Goal: Information Seeking & Learning: Learn about a topic

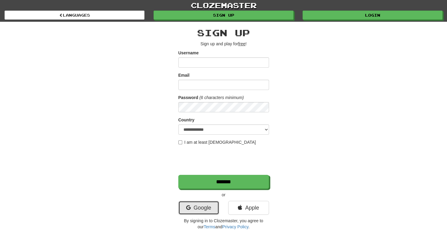
click at [202, 207] on link "Google" at bounding box center [198, 208] width 41 height 14
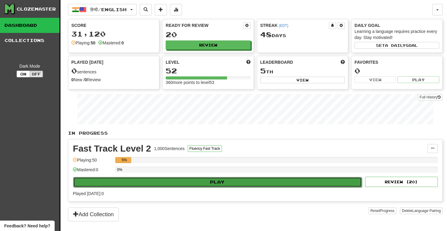
click at [203, 179] on button "Play" at bounding box center [217, 182] width 289 height 10
select select "**"
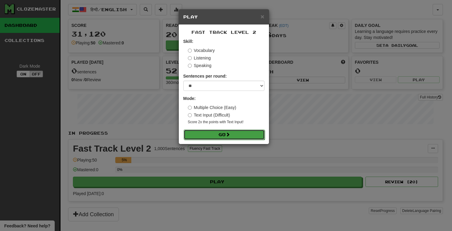
click at [214, 132] on button "Go" at bounding box center [224, 135] width 81 height 10
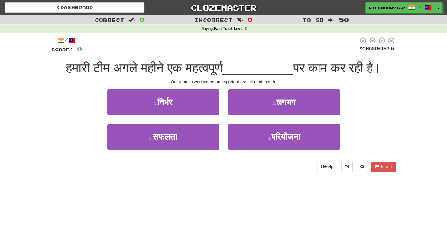
click at [275, 180] on div "/ Score: 0 0 % Mastered हमारी टीम अगले महीने एक महत्वपूर्ण __________ पर काम कर…" at bounding box center [223, 107] width 345 height 148
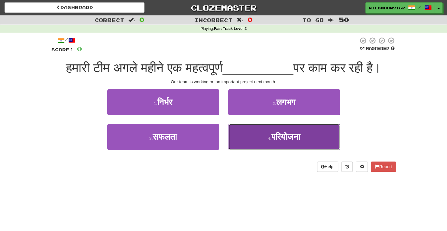
click at [275, 142] on span "परियोजना" at bounding box center [285, 136] width 29 height 9
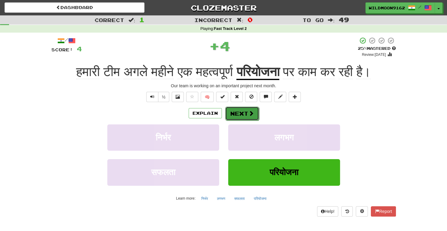
click at [240, 110] on button "Next" at bounding box center [242, 114] width 34 height 14
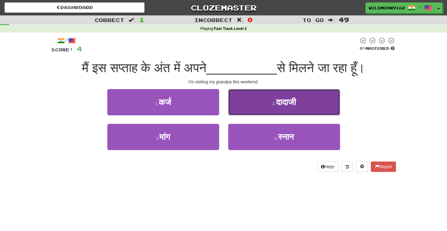
click at [259, 101] on button "2 . दादाजी" at bounding box center [284, 102] width 112 height 26
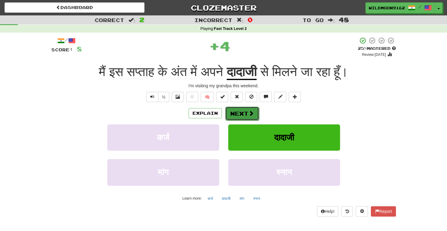
click at [244, 112] on button "Next" at bounding box center [242, 114] width 34 height 14
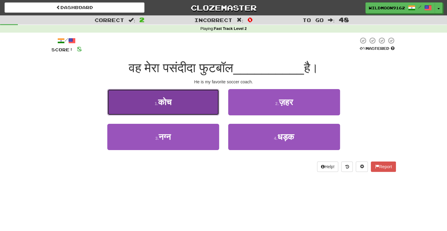
click at [195, 100] on button "1 . कोच" at bounding box center [163, 102] width 112 height 26
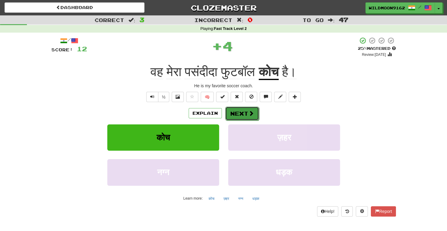
click at [243, 114] on button "Next" at bounding box center [242, 114] width 34 height 14
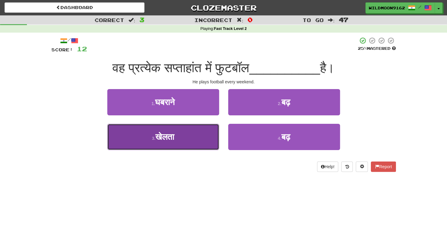
click at [207, 137] on button "3 . खेलता" at bounding box center [163, 137] width 112 height 26
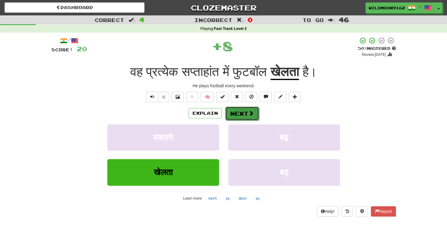
click at [242, 115] on button "Next" at bounding box center [242, 114] width 34 height 14
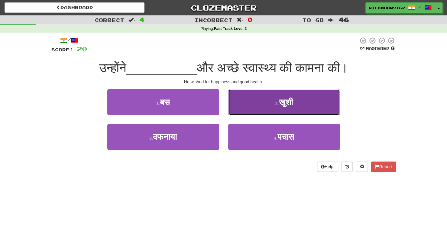
click at [242, 102] on button "2 . खुशी" at bounding box center [284, 102] width 112 height 26
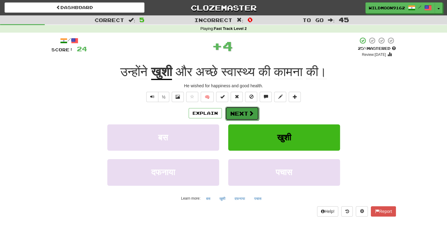
click at [232, 114] on button "Next" at bounding box center [242, 114] width 34 height 14
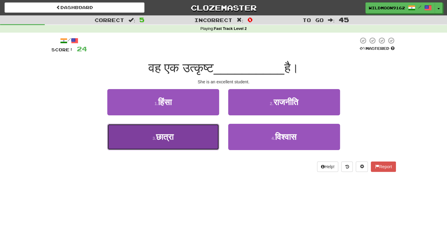
click at [197, 141] on button "3 . [GEOGRAPHIC_DATA]" at bounding box center [163, 137] width 112 height 26
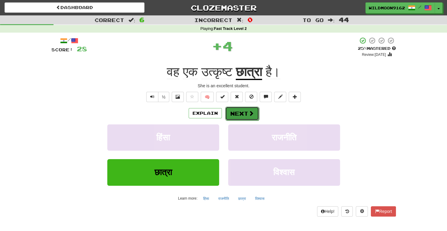
click at [240, 116] on button "Next" at bounding box center [242, 114] width 34 height 14
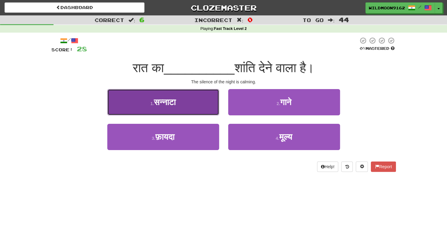
click at [202, 101] on button "1 . [GEOGRAPHIC_DATA]" at bounding box center [163, 102] width 112 height 26
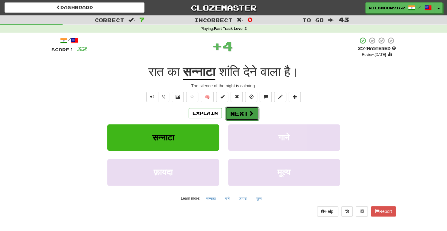
click at [239, 111] on button "Next" at bounding box center [242, 114] width 34 height 14
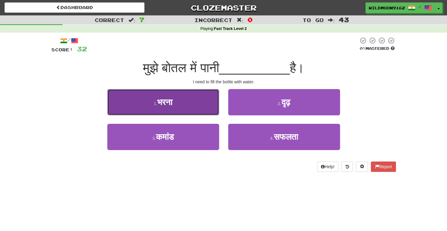
click at [195, 103] on button "1 . [GEOGRAPHIC_DATA]" at bounding box center [163, 102] width 112 height 26
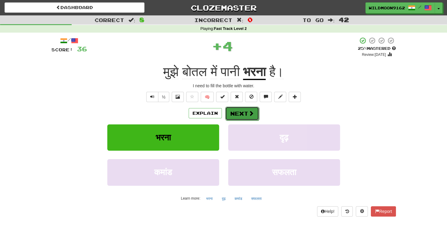
click at [234, 114] on button "Next" at bounding box center [242, 114] width 34 height 14
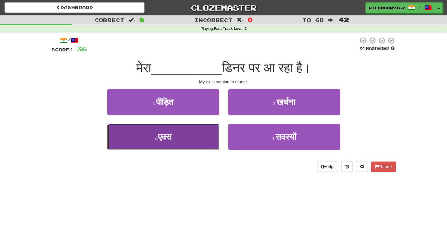
click at [196, 145] on button "3 . एक्स" at bounding box center [163, 137] width 112 height 26
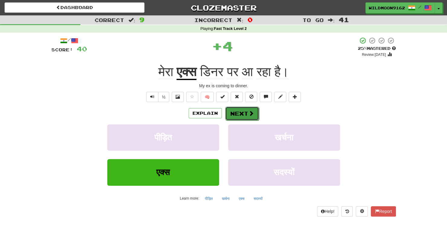
click at [241, 111] on button "Next" at bounding box center [242, 114] width 34 height 14
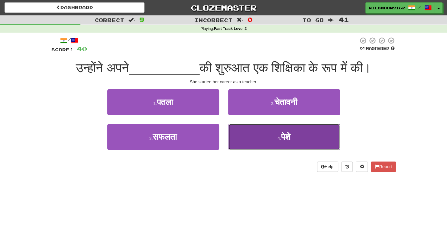
click at [260, 140] on button "4 . पेशे" at bounding box center [284, 137] width 112 height 26
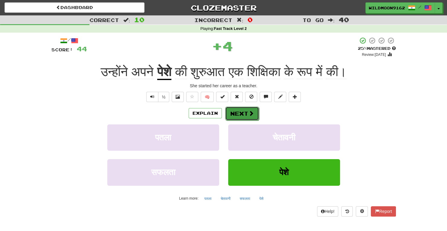
click at [238, 114] on button "Next" at bounding box center [242, 114] width 34 height 14
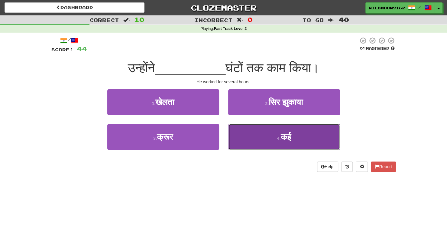
click at [288, 137] on span "कई" at bounding box center [286, 136] width 10 height 9
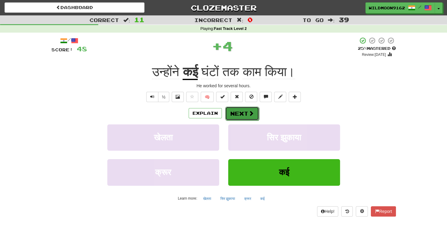
click at [243, 113] on button "Next" at bounding box center [242, 114] width 34 height 14
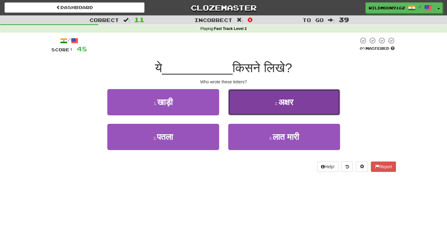
click at [262, 102] on button "2 . अक्षर" at bounding box center [284, 102] width 112 height 26
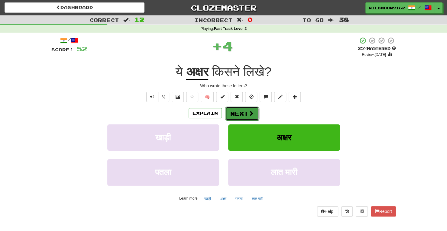
click at [247, 112] on button "Next" at bounding box center [242, 114] width 34 height 14
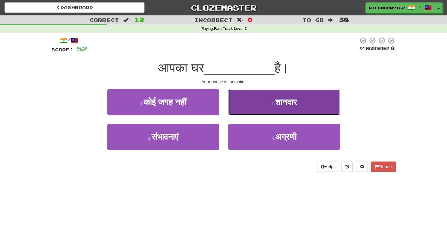
click at [275, 102] on span "शानदार" at bounding box center [286, 102] width 22 height 9
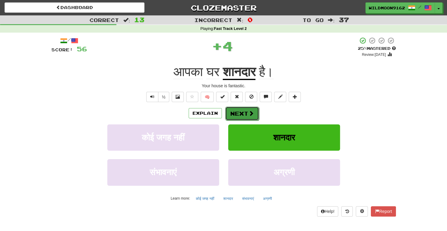
click at [245, 112] on button "Next" at bounding box center [242, 114] width 34 height 14
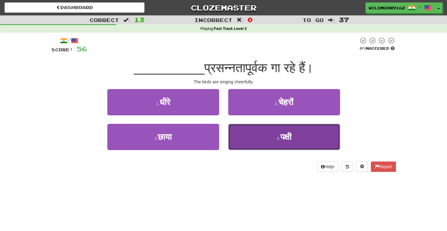
click at [271, 135] on button "4 . पक्षी" at bounding box center [284, 137] width 112 height 26
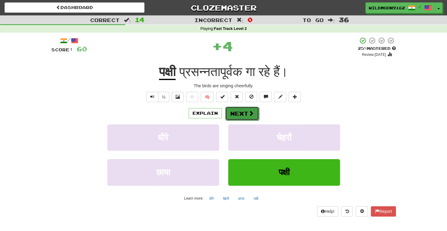
click at [247, 112] on button "Next" at bounding box center [242, 114] width 34 height 14
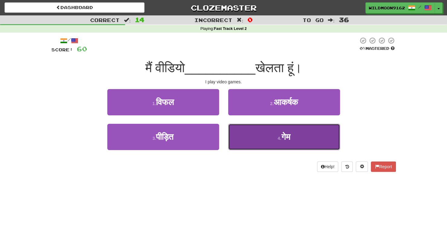
click at [262, 136] on button "4 . गेम" at bounding box center [284, 137] width 112 height 26
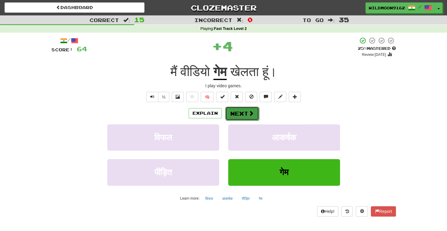
click at [242, 114] on button "Next" at bounding box center [242, 114] width 34 height 14
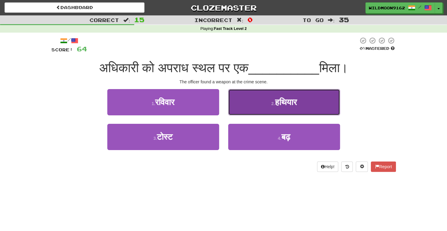
click at [265, 99] on button "2 . [GEOGRAPHIC_DATA]" at bounding box center [284, 102] width 112 height 26
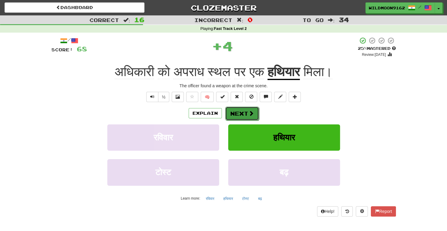
click at [243, 114] on button "Next" at bounding box center [242, 114] width 34 height 14
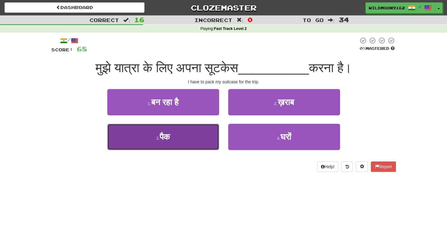
click at [201, 143] on button "3 . पैक" at bounding box center [163, 137] width 112 height 26
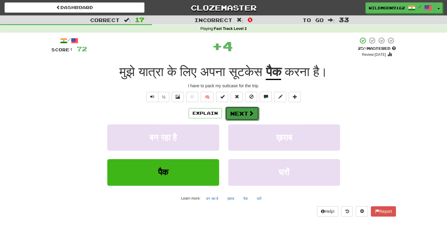
click at [237, 113] on button "Next" at bounding box center [242, 114] width 34 height 14
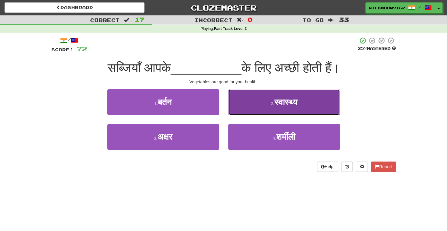
click at [268, 101] on button "2 . स्वास्थ्य" at bounding box center [284, 102] width 112 height 26
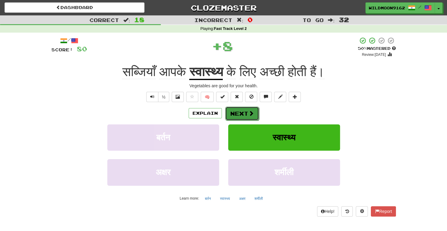
click at [239, 114] on button "Next" at bounding box center [242, 114] width 34 height 14
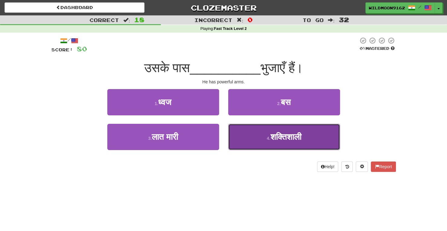
click at [259, 135] on button "4 . शक्तिशाली" at bounding box center [284, 137] width 112 height 26
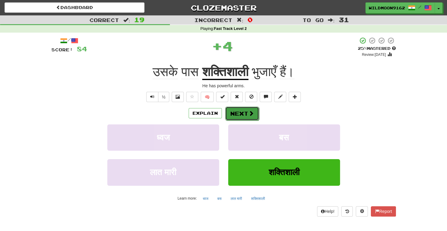
click at [241, 111] on button "Next" at bounding box center [242, 114] width 34 height 14
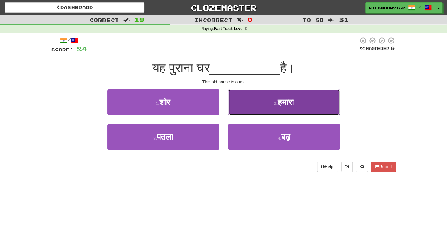
click at [265, 108] on button "2 . हमारा" at bounding box center [284, 102] width 112 height 26
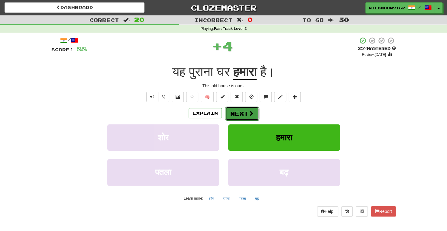
click at [249, 113] on span at bounding box center [251, 113] width 5 height 5
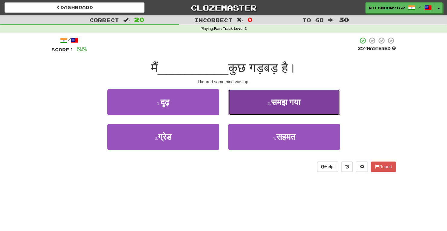
click at [286, 101] on span "समझ गया" at bounding box center [286, 102] width 30 height 9
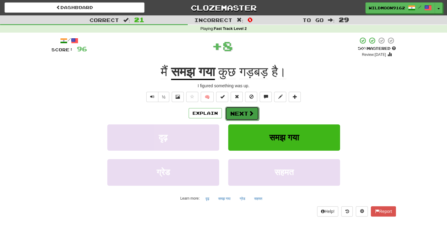
click at [250, 112] on span at bounding box center [251, 113] width 5 height 5
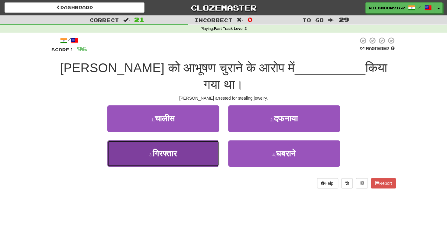
click at [201, 141] on button "3 . गिरफ्तार" at bounding box center [163, 154] width 112 height 26
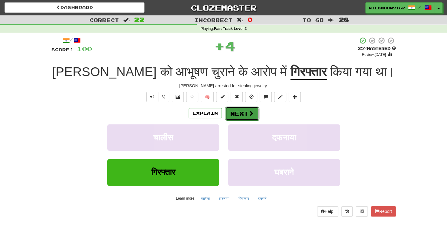
click at [244, 115] on button "Next" at bounding box center [242, 114] width 34 height 14
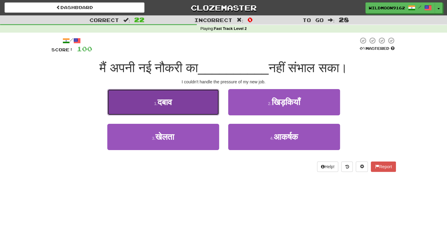
click at [202, 105] on button "1 . दबाव" at bounding box center [163, 102] width 112 height 26
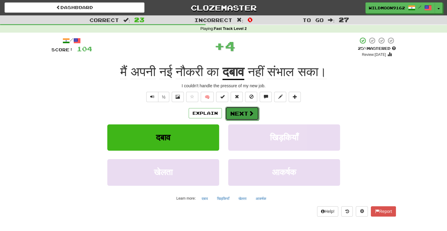
click at [241, 113] on button "Next" at bounding box center [242, 114] width 34 height 14
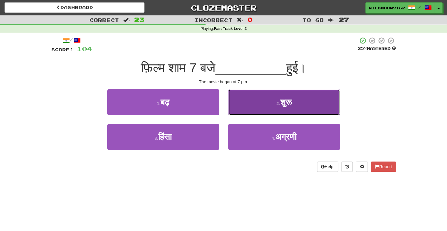
click at [247, 102] on button "2 . शुरू" at bounding box center [284, 102] width 112 height 26
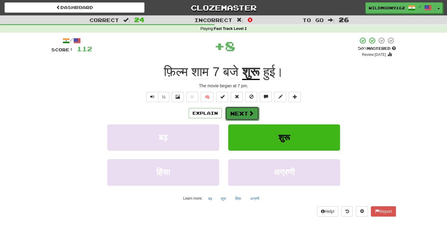
click at [232, 111] on button "Next" at bounding box center [242, 114] width 34 height 14
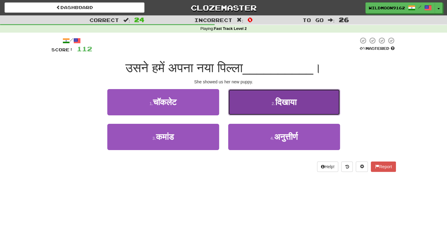
click at [268, 106] on button "2 . दिखाया" at bounding box center [284, 102] width 112 height 26
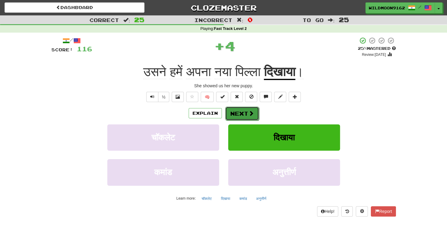
click at [238, 113] on button "Next" at bounding box center [242, 114] width 34 height 14
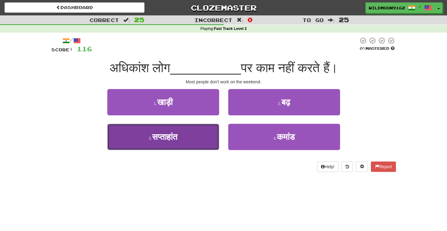
click at [206, 136] on button "3 . सप्ताहांत" at bounding box center [163, 137] width 112 height 26
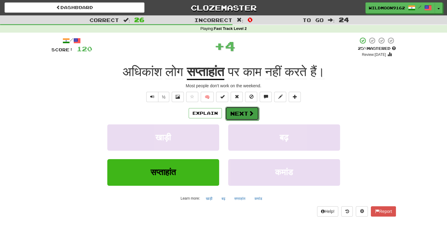
click at [243, 109] on button "Next" at bounding box center [242, 114] width 34 height 14
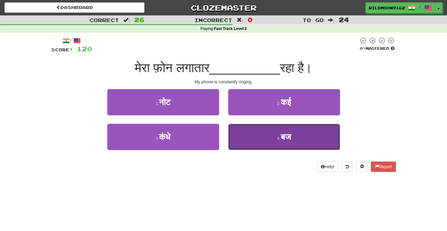
click at [250, 138] on button "4 . बज" at bounding box center [284, 137] width 112 height 26
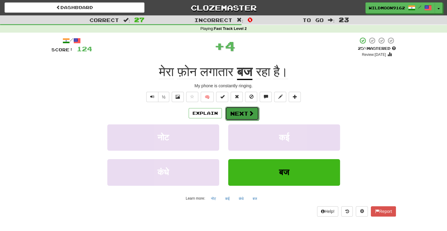
click at [245, 115] on button "Next" at bounding box center [242, 114] width 34 height 14
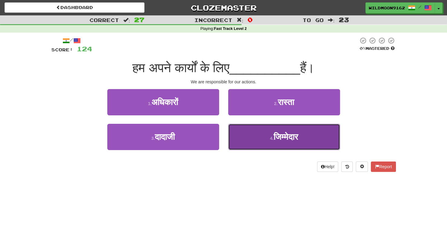
click at [284, 135] on span "जिम्मेदार" at bounding box center [286, 136] width 24 height 9
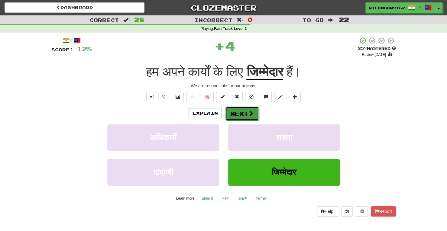
click at [244, 115] on button "Next" at bounding box center [242, 114] width 34 height 14
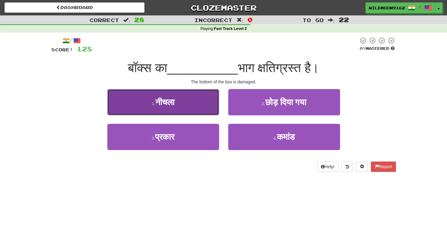
click at [193, 99] on button "1 . [GEOGRAPHIC_DATA]" at bounding box center [163, 102] width 112 height 26
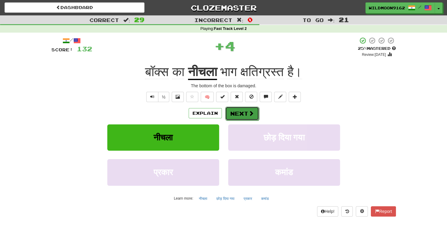
click at [240, 115] on button "Next" at bounding box center [242, 114] width 34 height 14
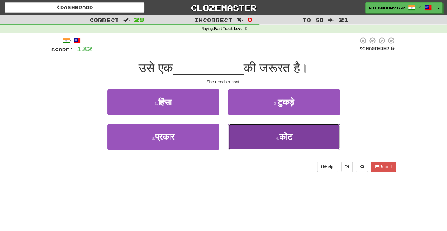
click at [249, 139] on button "4 . कोट" at bounding box center [284, 137] width 112 height 26
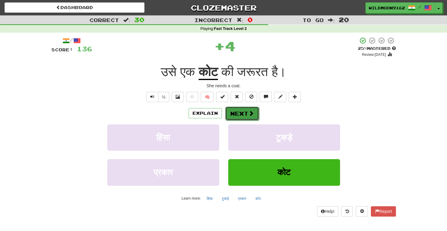
click at [241, 116] on button "Next" at bounding box center [242, 114] width 34 height 14
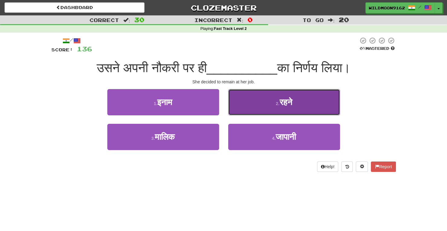
click at [255, 106] on button "2 . रहने" at bounding box center [284, 102] width 112 height 26
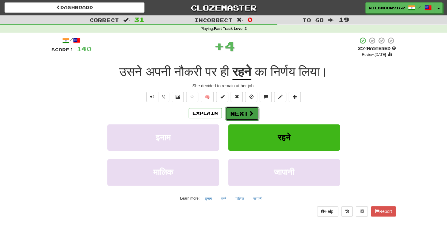
click at [240, 112] on button "Next" at bounding box center [242, 114] width 34 height 14
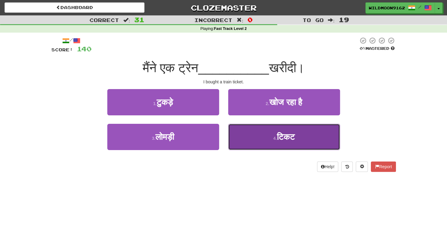
click at [249, 137] on button "4 . टिकट" at bounding box center [284, 137] width 112 height 26
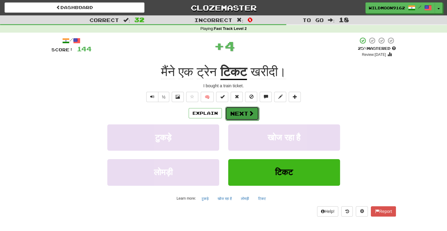
click at [242, 113] on button "Next" at bounding box center [242, 114] width 34 height 14
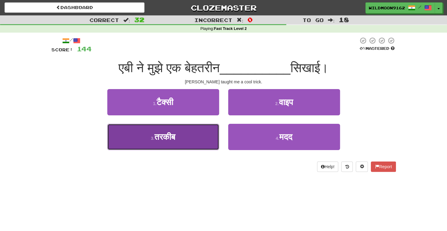
click at [190, 138] on button "3 . तरकीब" at bounding box center [163, 137] width 112 height 26
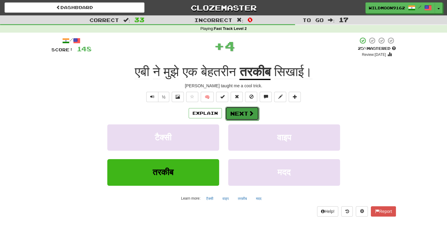
click at [242, 113] on button "Next" at bounding box center [242, 114] width 34 height 14
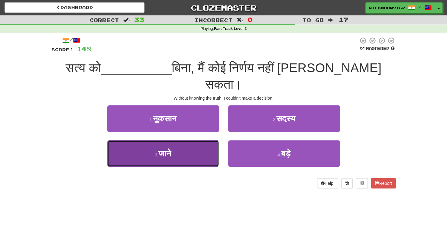
click at [198, 141] on button "3 . जाने" at bounding box center [163, 154] width 112 height 26
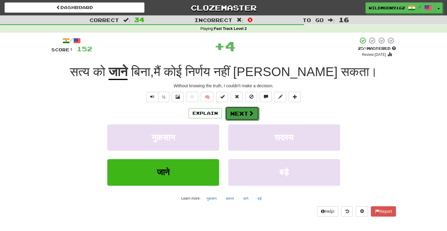
click at [238, 112] on button "Next" at bounding box center [242, 114] width 34 height 14
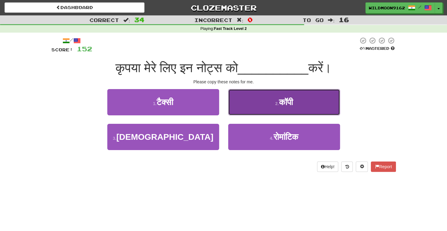
click at [261, 111] on button "2 . कॉपी" at bounding box center [284, 102] width 112 height 26
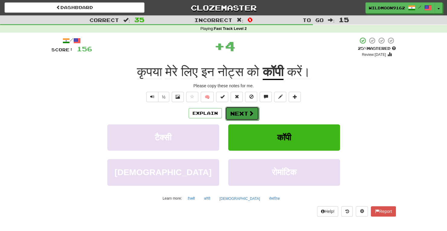
click at [242, 112] on button "Next" at bounding box center [242, 114] width 34 height 14
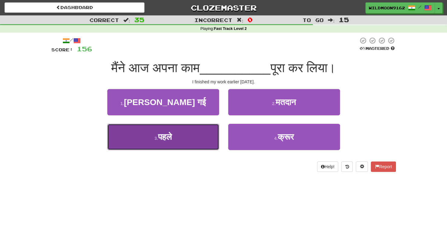
click at [207, 135] on button "3 . पहले" at bounding box center [163, 137] width 112 height 26
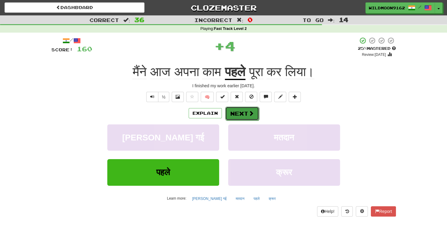
click at [245, 114] on button "Next" at bounding box center [242, 114] width 34 height 14
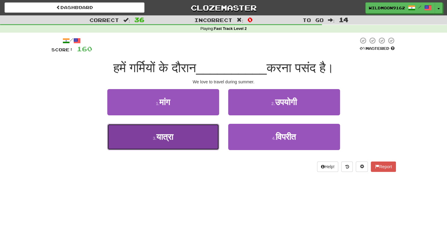
click at [181, 134] on button "3 . यात्रा" at bounding box center [163, 137] width 112 height 26
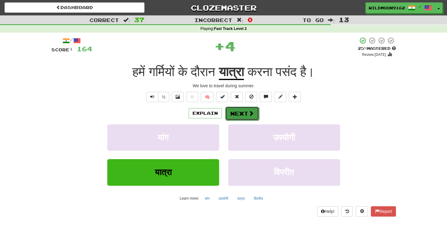
click at [230, 113] on button "Next" at bounding box center [242, 114] width 34 height 14
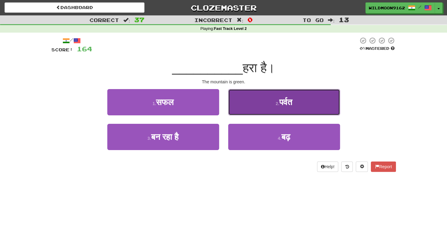
click at [252, 104] on button "2 . पर्वत" at bounding box center [284, 102] width 112 height 26
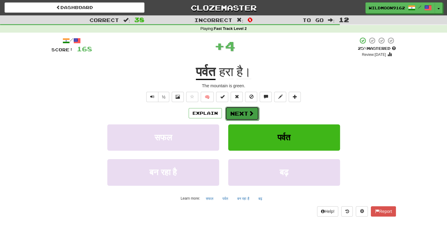
click at [239, 114] on button "Next" at bounding box center [242, 114] width 34 height 14
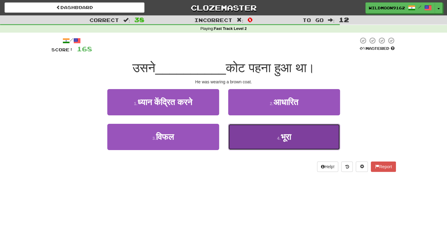
click at [272, 139] on button "4 . [GEOGRAPHIC_DATA]" at bounding box center [284, 137] width 112 height 26
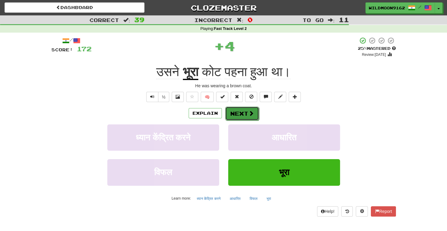
click at [250, 113] on span at bounding box center [251, 113] width 5 height 5
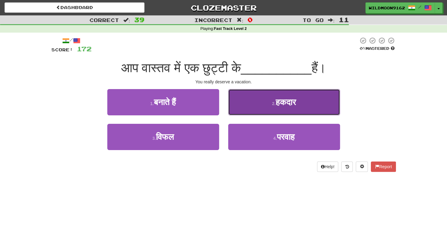
click at [254, 107] on button "2 . हकदार" at bounding box center [284, 102] width 112 height 26
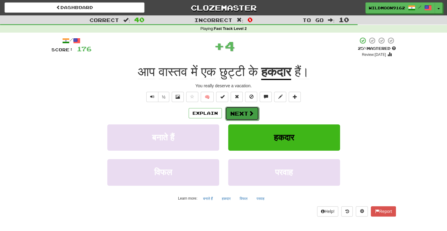
click at [247, 113] on button "Next" at bounding box center [242, 114] width 34 height 14
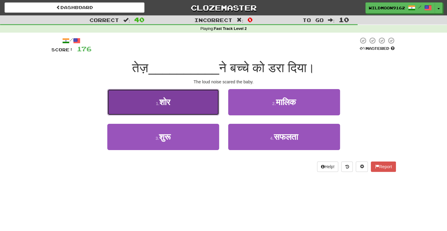
click at [186, 102] on button "1 . शोर" at bounding box center [163, 102] width 112 height 26
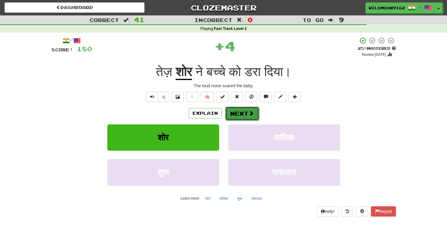
click at [233, 115] on button "Next" at bounding box center [242, 114] width 34 height 14
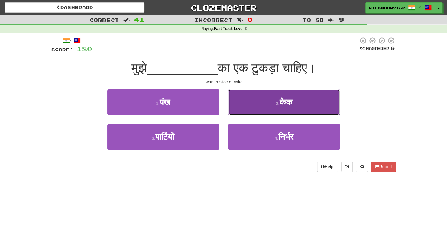
click at [259, 102] on button "2 . केक" at bounding box center [284, 102] width 112 height 26
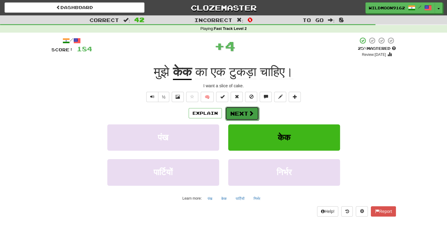
click at [240, 110] on button "Next" at bounding box center [242, 114] width 34 height 14
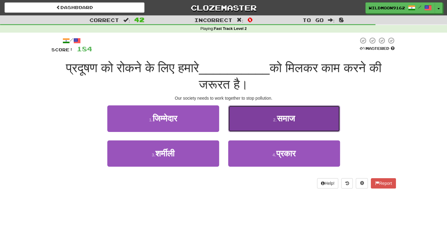
click at [269, 118] on button "2 . समाज" at bounding box center [284, 119] width 112 height 26
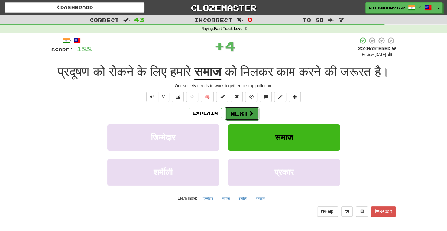
click at [245, 121] on button "Next" at bounding box center [242, 114] width 34 height 14
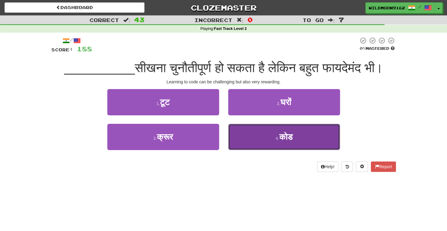
click at [279, 142] on span "कोड" at bounding box center [285, 136] width 13 height 9
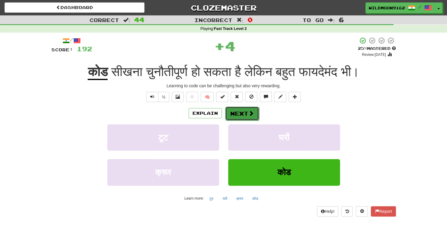
click at [244, 111] on button "Next" at bounding box center [242, 114] width 34 height 14
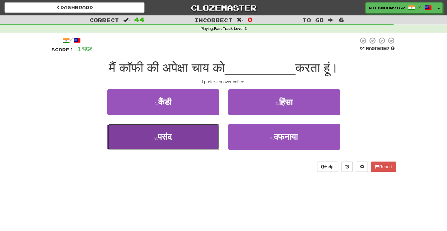
click at [198, 136] on button "3 . पसंद" at bounding box center [163, 137] width 112 height 26
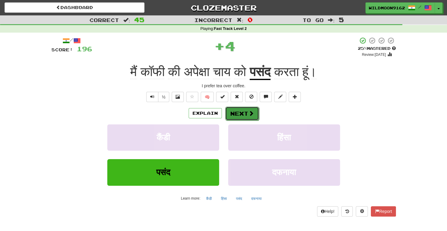
click at [234, 113] on button "Next" at bounding box center [242, 114] width 34 height 14
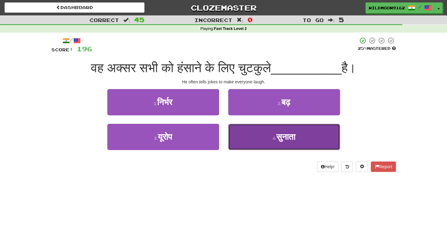
click at [264, 138] on button "4 . सुनाता" at bounding box center [284, 137] width 112 height 26
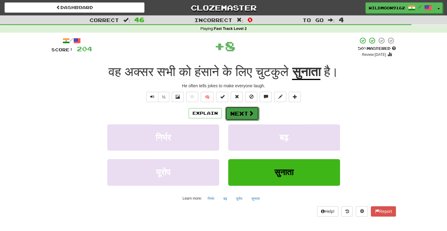
click at [247, 112] on button "Next" at bounding box center [242, 114] width 34 height 14
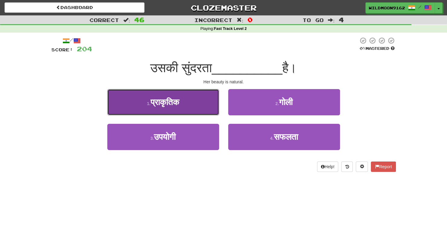
click at [192, 102] on button "1 . प्राकृतिक" at bounding box center [163, 102] width 112 height 26
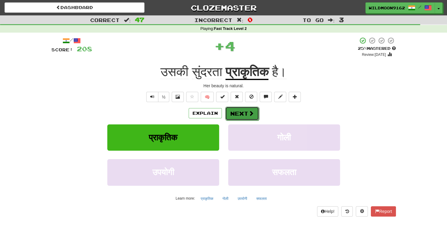
click at [235, 112] on button "Next" at bounding box center [242, 114] width 34 height 14
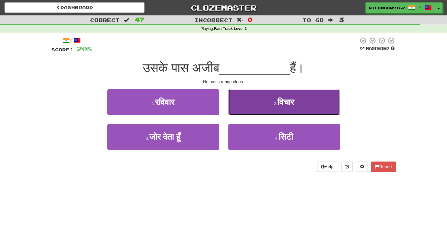
click at [262, 106] on button "2 . विचार" at bounding box center [284, 102] width 112 height 26
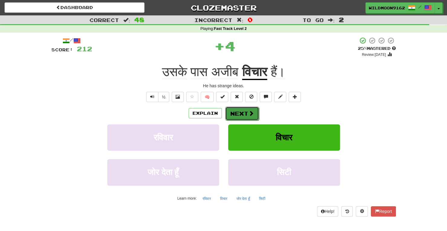
click at [244, 112] on button "Next" at bounding box center [242, 114] width 34 height 14
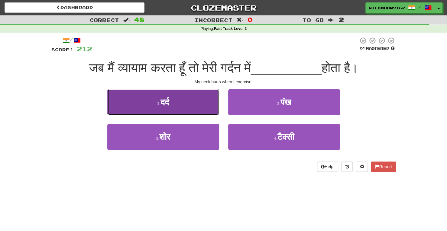
click at [202, 107] on button "1 . दर्द" at bounding box center [163, 102] width 112 height 26
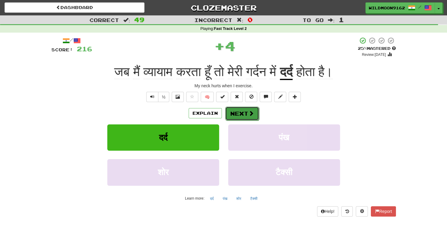
click at [247, 113] on button "Next" at bounding box center [242, 114] width 34 height 14
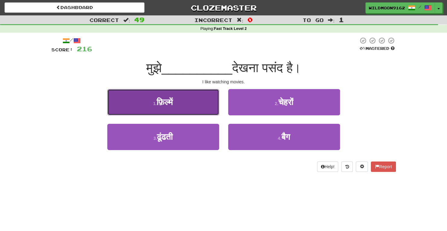
click at [206, 102] on button "1 . फ़िल्में" at bounding box center [163, 102] width 112 height 26
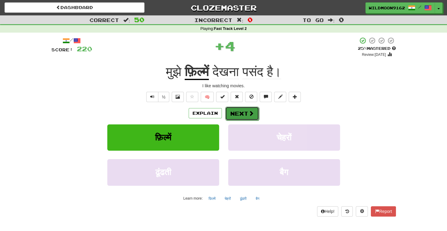
click at [245, 112] on button "Next" at bounding box center [242, 114] width 34 height 14
